Goal: Communication & Community: Answer question/provide support

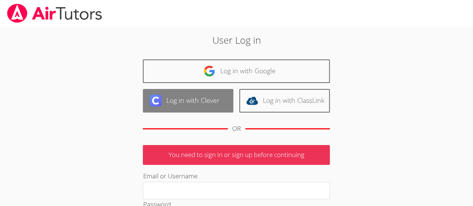
click at [220, 98] on link "Log in with Clever" at bounding box center [188, 101] width 91 height 24
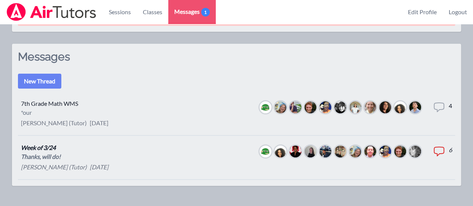
scroll to position [58, 0]
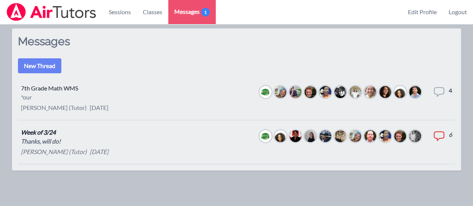
click at [446, 90] on div "Total messages 4" at bounding box center [442, 98] width 19 height 24
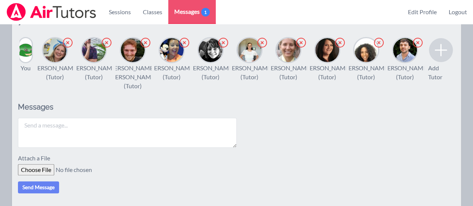
scroll to position [101, 0]
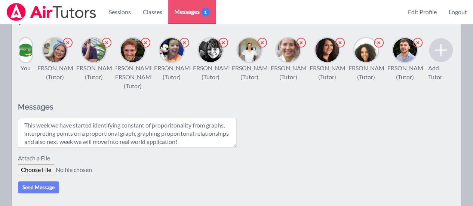
click at [212, 148] on textarea "This week we have started identifying constant of proporitonality from graphs, …" at bounding box center [127, 133] width 219 height 30
click at [197, 144] on textarea "This week we have started identifying constant of proporitonality from graphs, …" at bounding box center [127, 133] width 219 height 30
click at [174, 136] on textarea "This week we have started identifying constant of proporitonality from graphs, …" at bounding box center [127, 133] width 219 height 30
click at [216, 148] on textarea "This week we have started identifying constant of proportionality from graphs, …" at bounding box center [127, 133] width 219 height 30
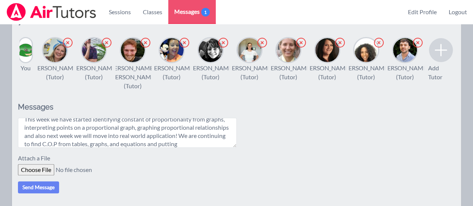
scroll to position [14, 0]
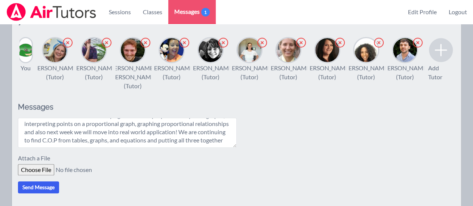
type textarea "This week we have started identifying constant of proportionality from graphs, …"
click at [34, 193] on button "Send Message" at bounding box center [38, 187] width 41 height 12
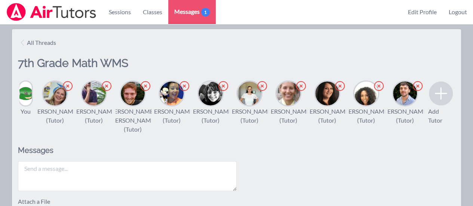
scroll to position [0, 0]
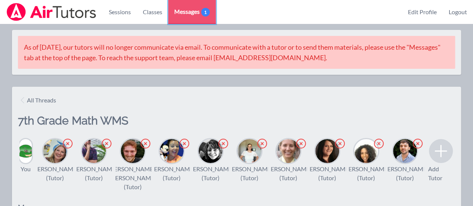
click at [190, 11] on span "Messages 1" at bounding box center [192, 11] width 36 height 9
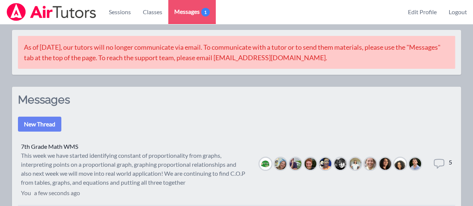
click at [442, 155] on li "7th Grade Math WMS This week we have started identifying constant of proportion…" at bounding box center [236, 170] width 437 height 71
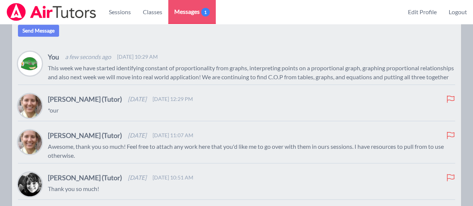
scroll to position [247, 0]
